Goal: Find specific page/section: Find specific page/section

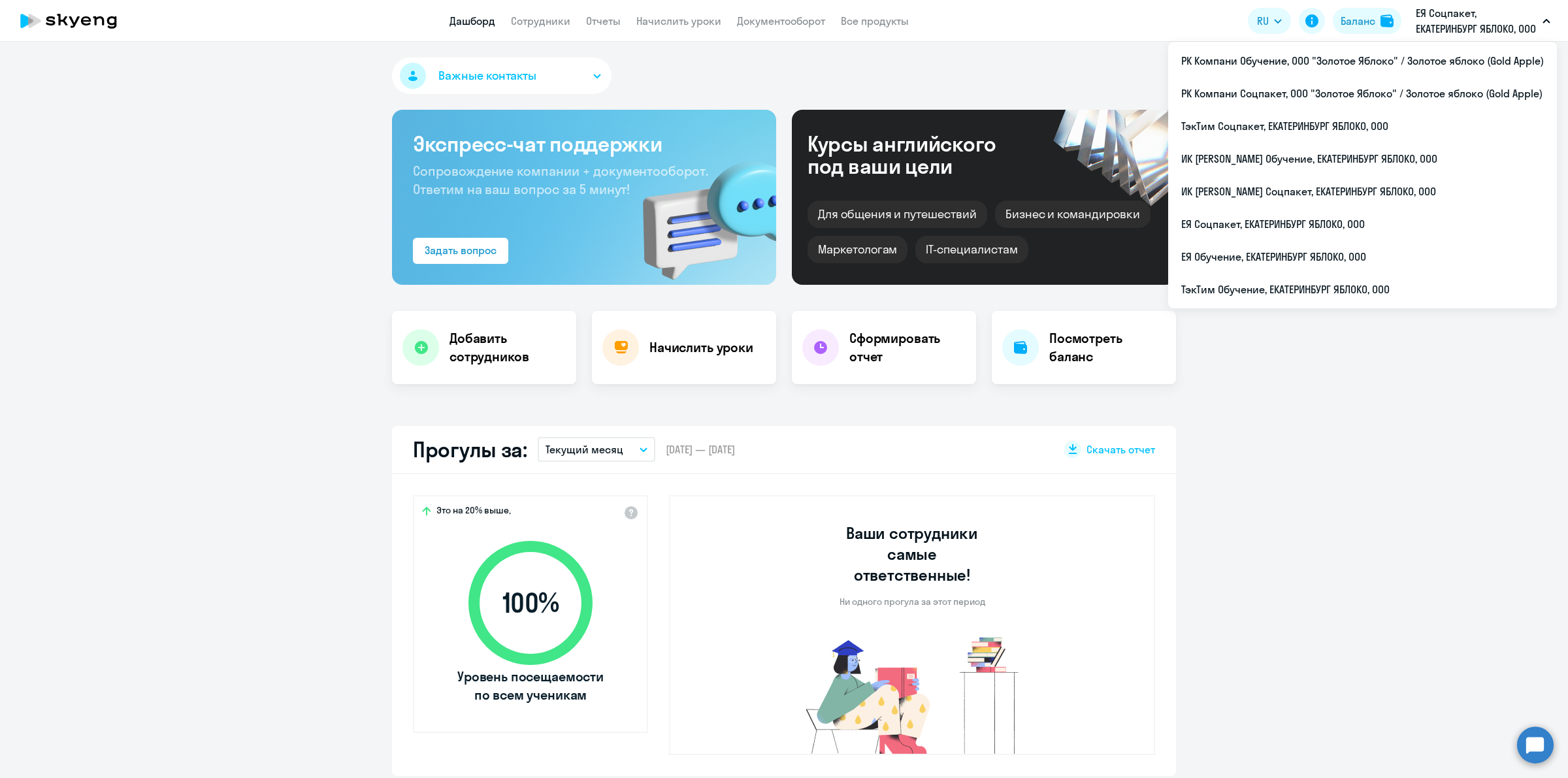
select select "30"
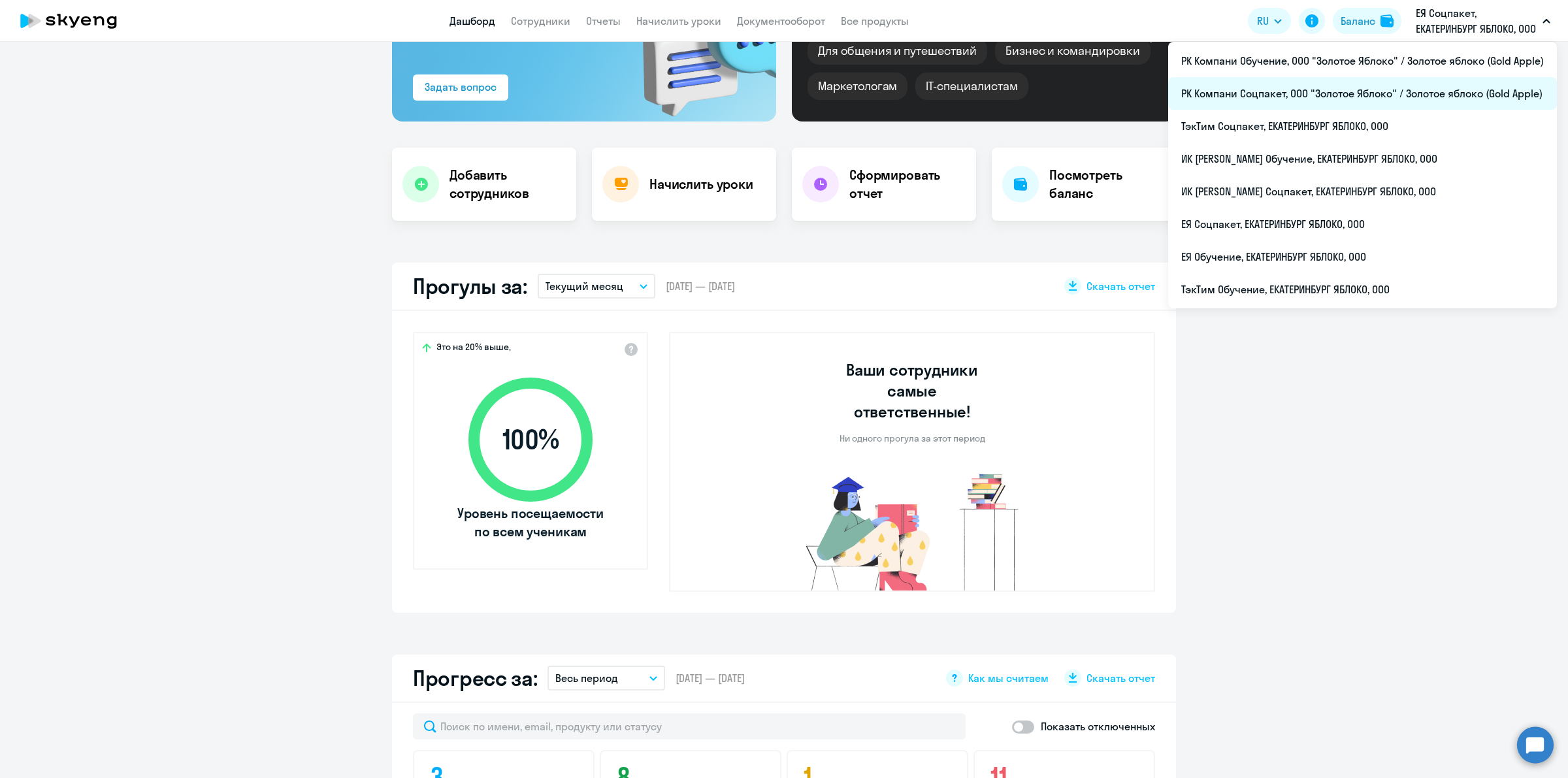
click at [1426, 85] on li "РК Компани Соцпакет, ООО "Золотое Яблоко" / Золотое яблоко (Gold Apple)" at bounding box center [1363, 93] width 389 height 33
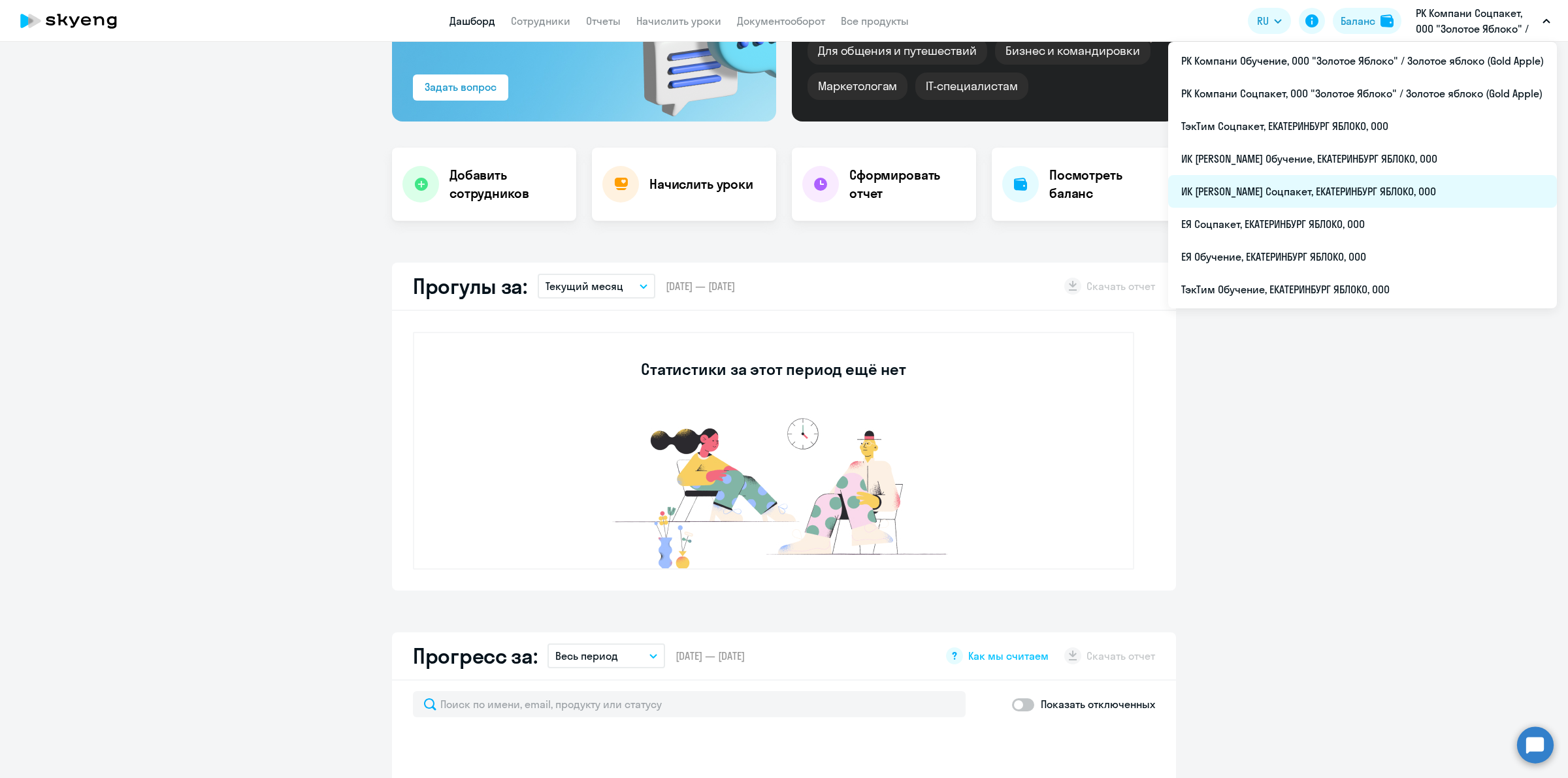
select select "30"
click at [1413, 188] on li "ИК [PERSON_NAME] Соцпакет, ЕКАТЕРИНБУРГ ЯБЛОКО, ООО" at bounding box center [1363, 191] width 389 height 33
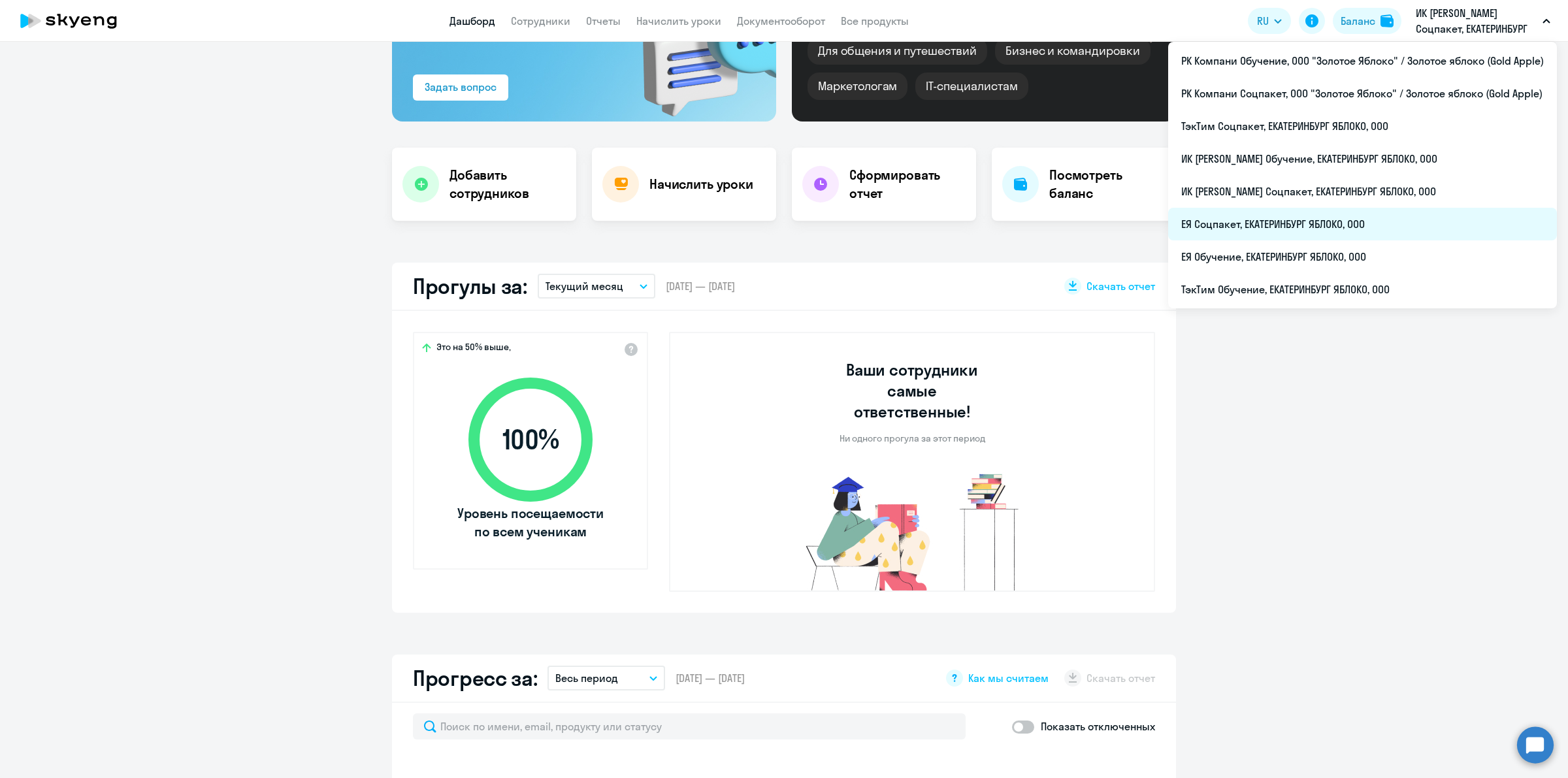
select select "30"
click at [1390, 233] on li "ЕЯ Соцпакет, ЕКАТЕРИНБУРГ ЯБЛОКО, ООО" at bounding box center [1363, 224] width 389 height 33
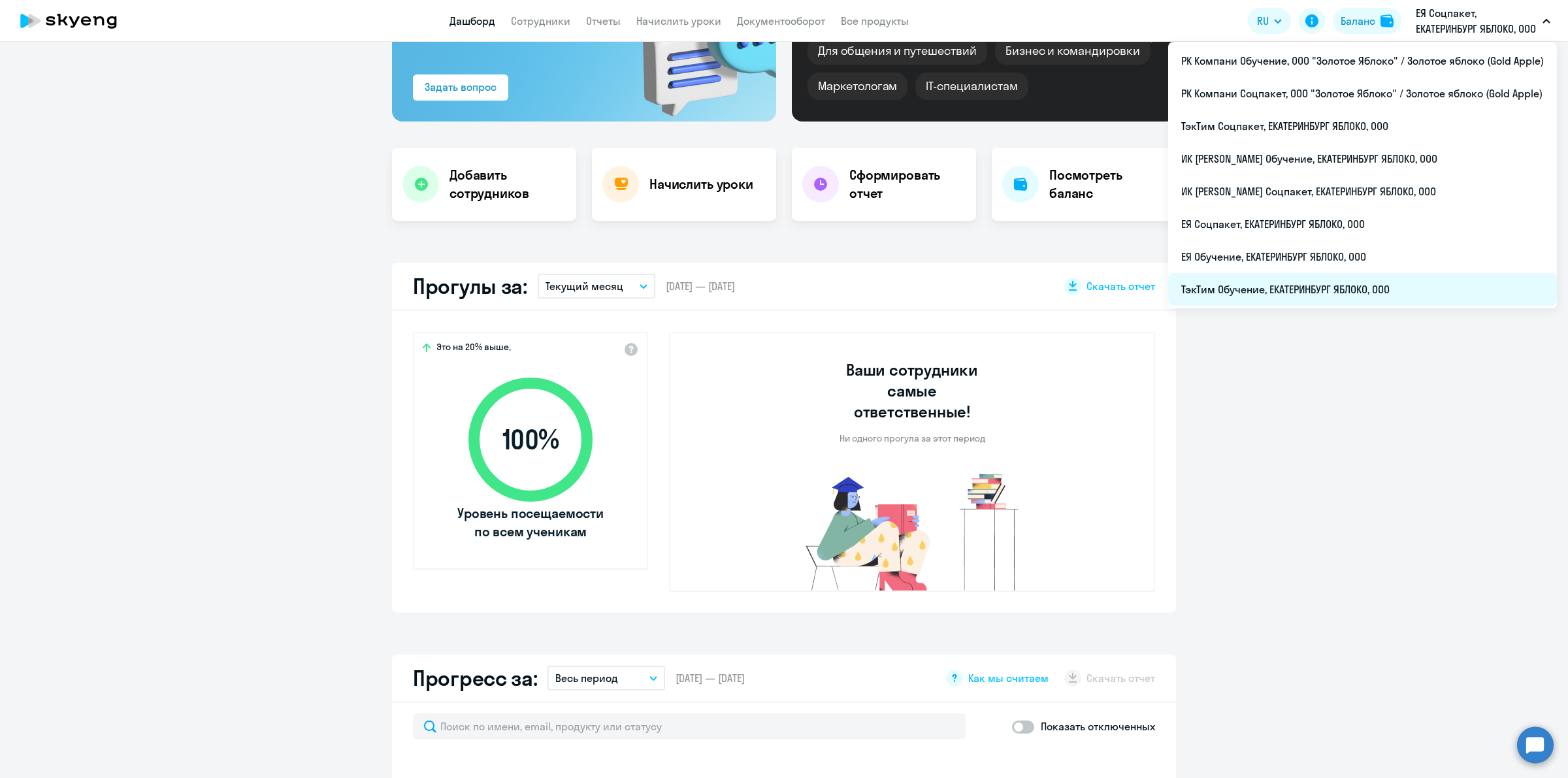
click at [1385, 279] on li "ТэкТим Обучение, ЕКАТЕРИНБУРГ ЯБЛОКО, ООО" at bounding box center [1363, 289] width 389 height 33
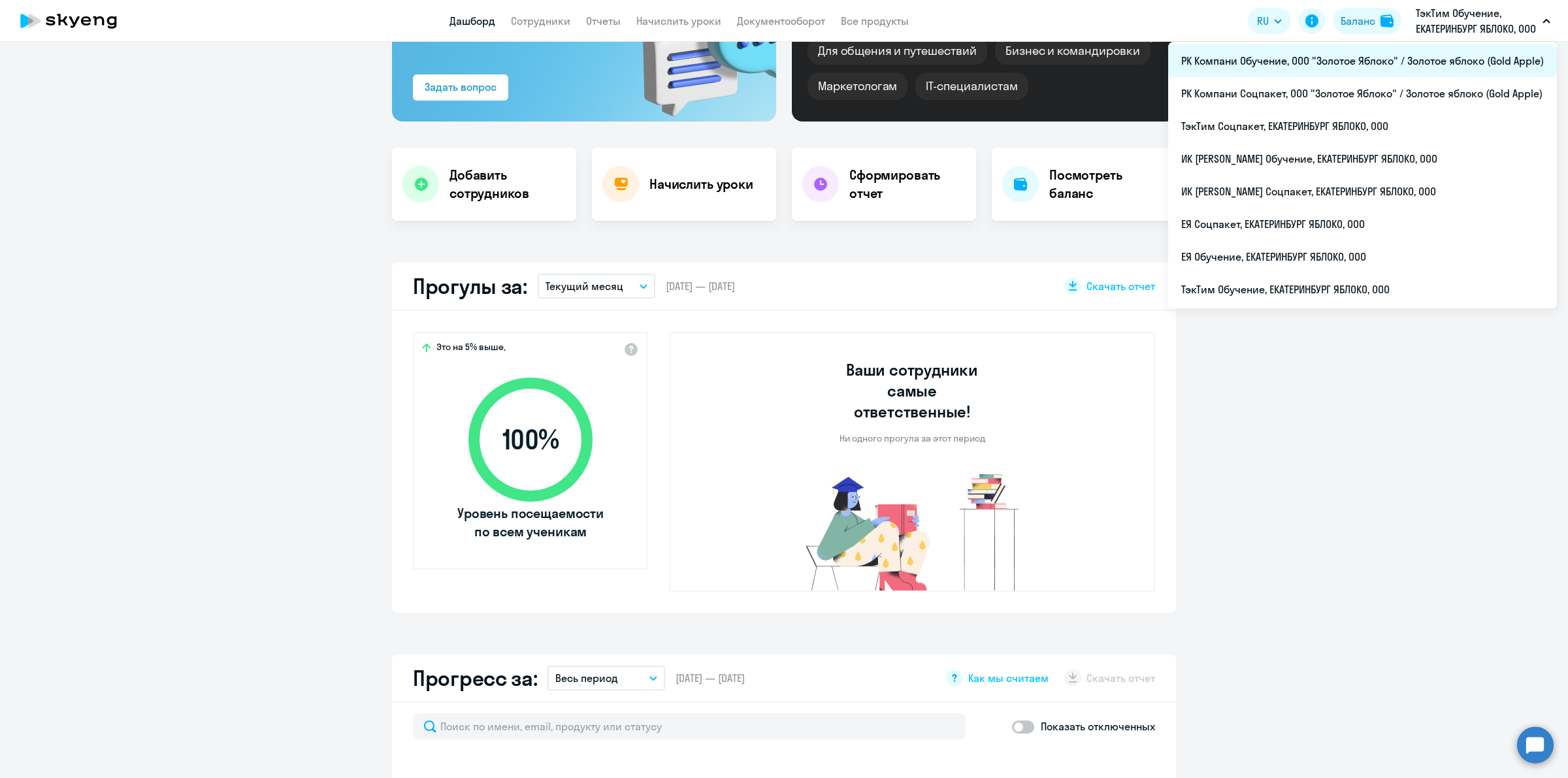
click at [1403, 57] on li "РК Компани Обучение, ООО "Золотое Яблоко" / Золотое яблоко (Gold Apple)" at bounding box center [1363, 60] width 389 height 33
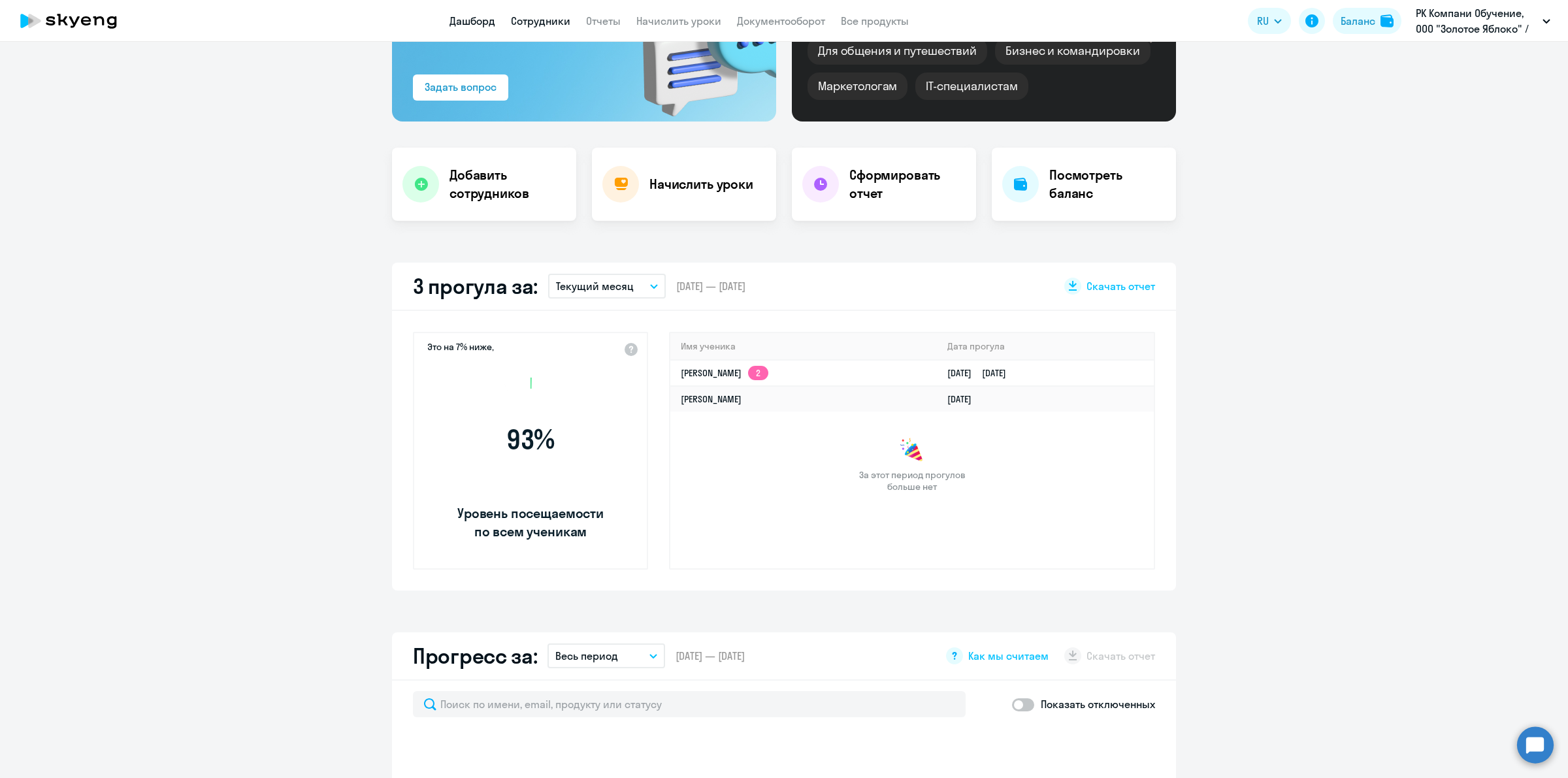
click at [541, 20] on link "Сотрудники" at bounding box center [541, 21] width 60 height 13
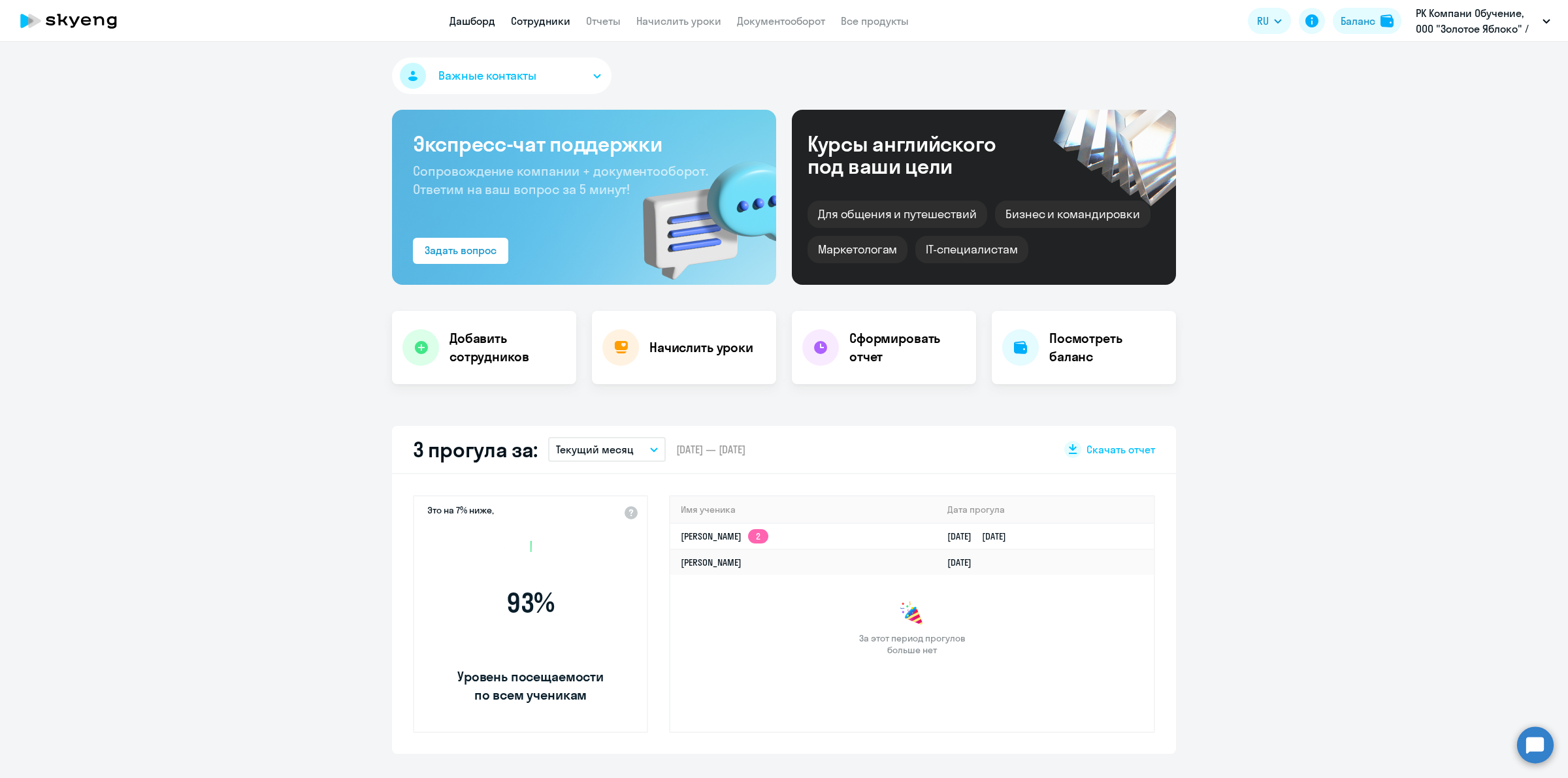
select select "30"
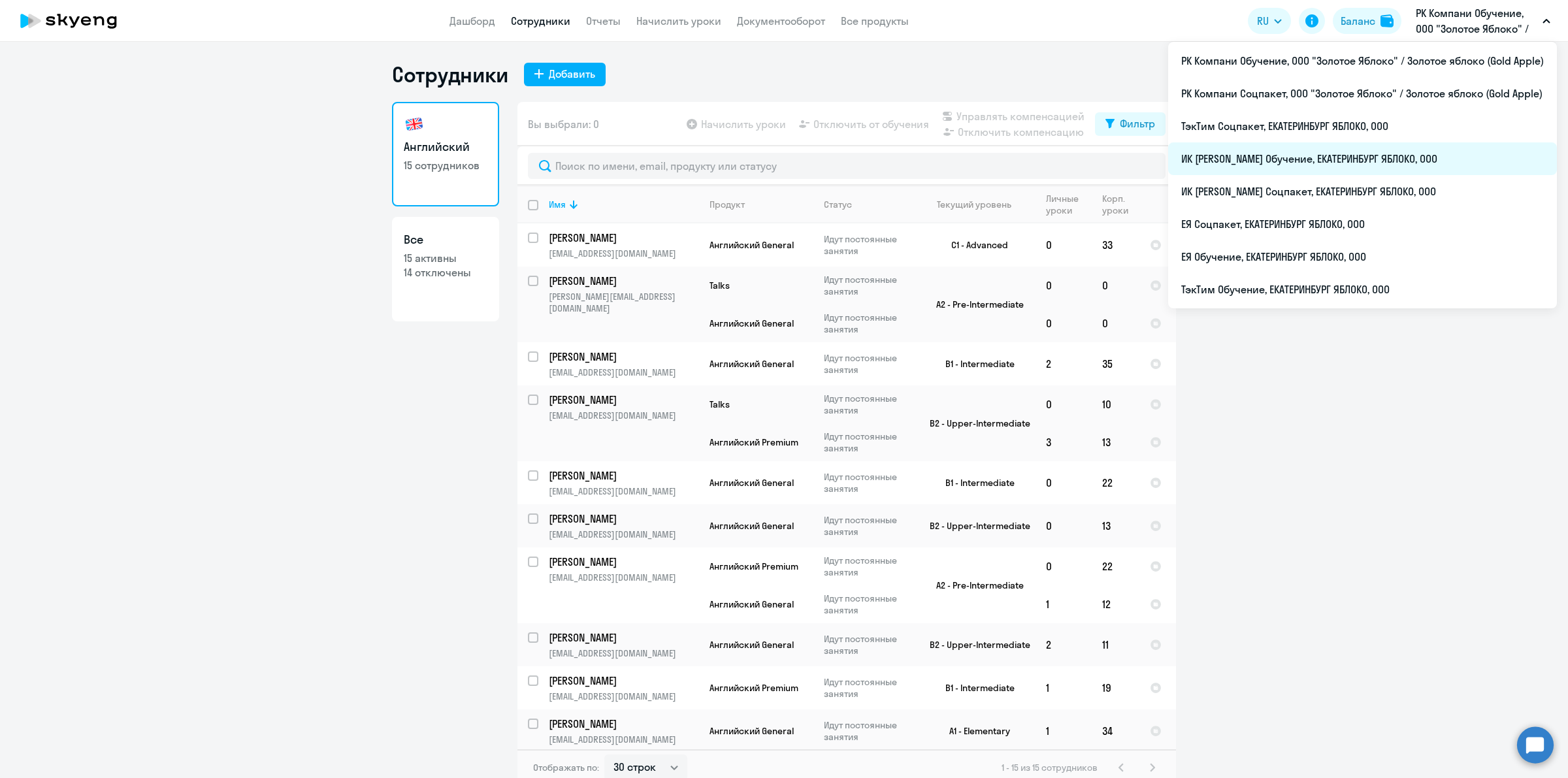
click at [1364, 168] on li "ИК [PERSON_NAME] Обучение, ЕКАТЕРИНБУРГ ЯБЛОКО, ООО" at bounding box center [1363, 159] width 389 height 33
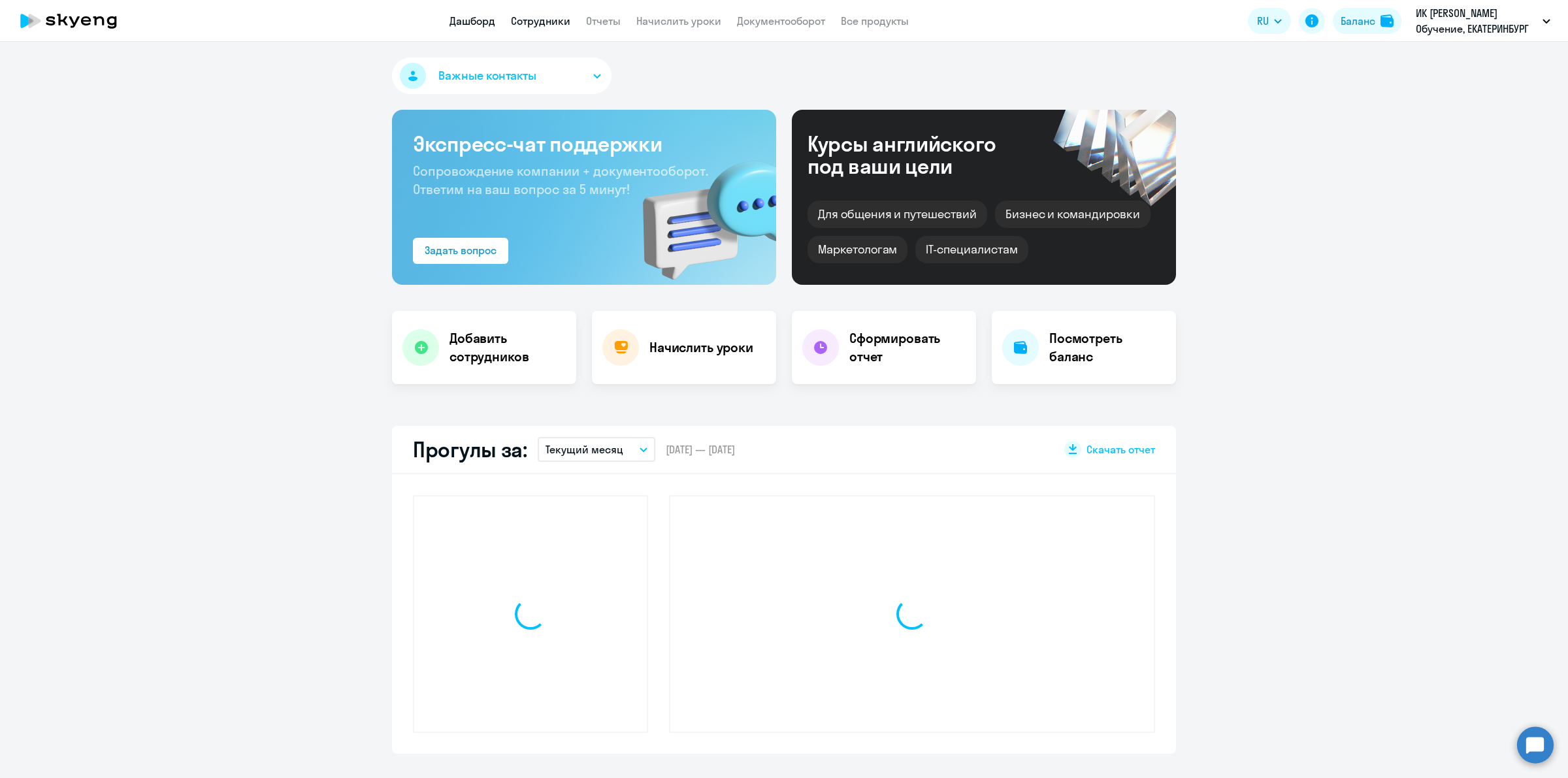
click at [535, 17] on link "Сотрудники" at bounding box center [541, 21] width 60 height 13
select select "30"
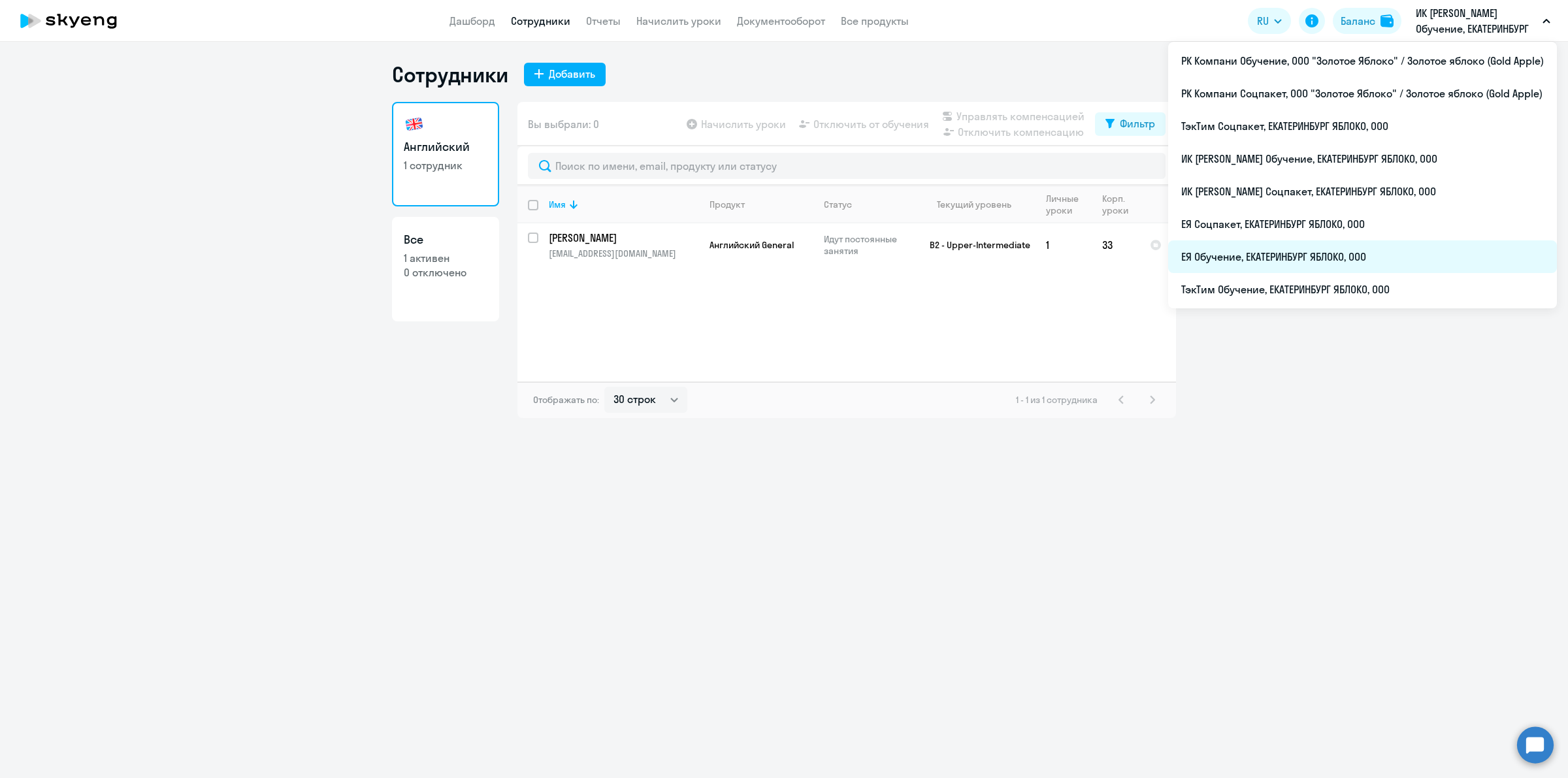
click at [1408, 259] on li "ЕЯ Обучение, ЕКАТЕРИНБУРГ ЯБЛОКО, ООО" at bounding box center [1363, 256] width 389 height 33
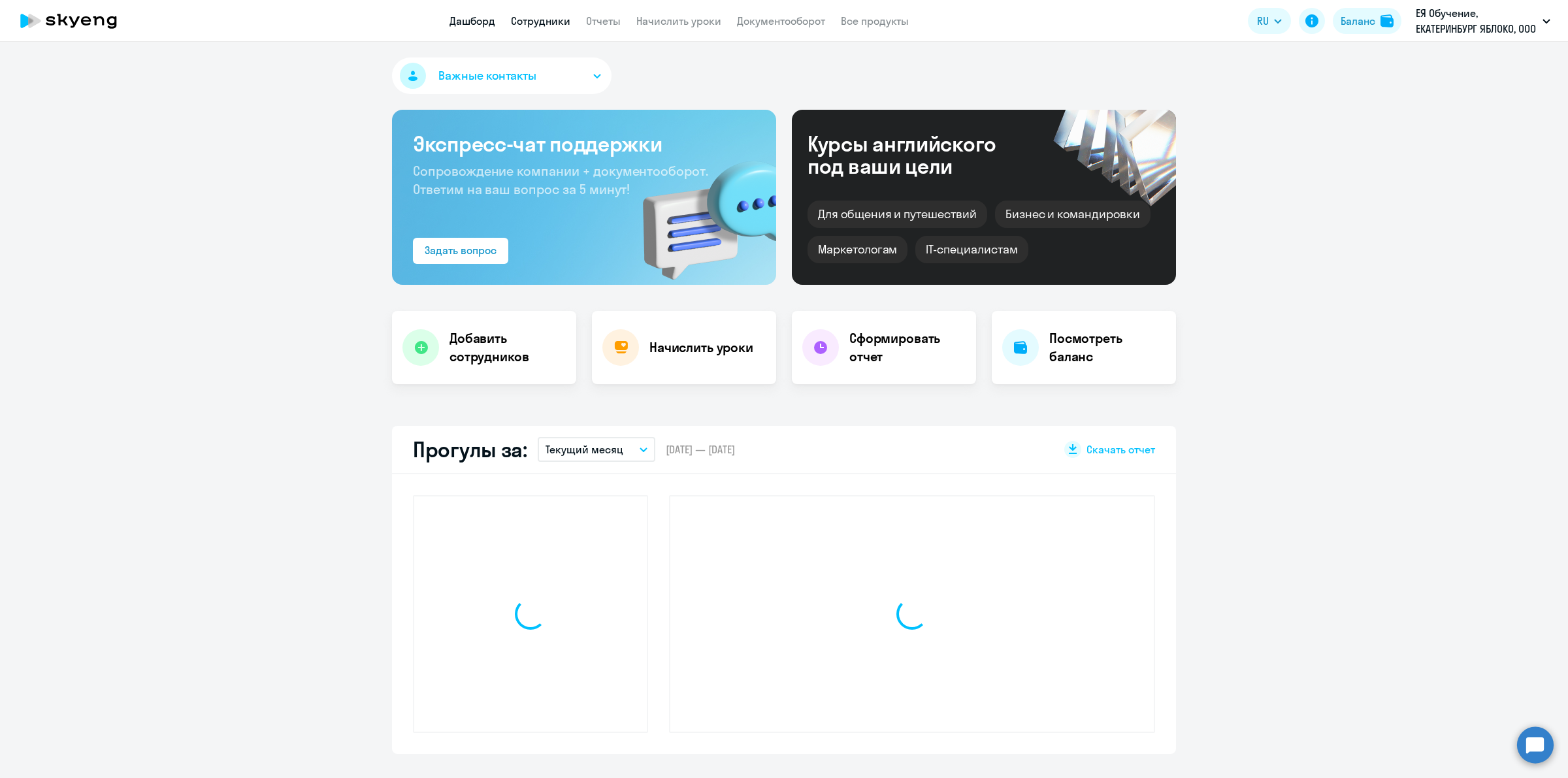
click at [533, 23] on link "Сотрудники" at bounding box center [541, 21] width 60 height 13
select select "30"
